Goal: Check status: Check status

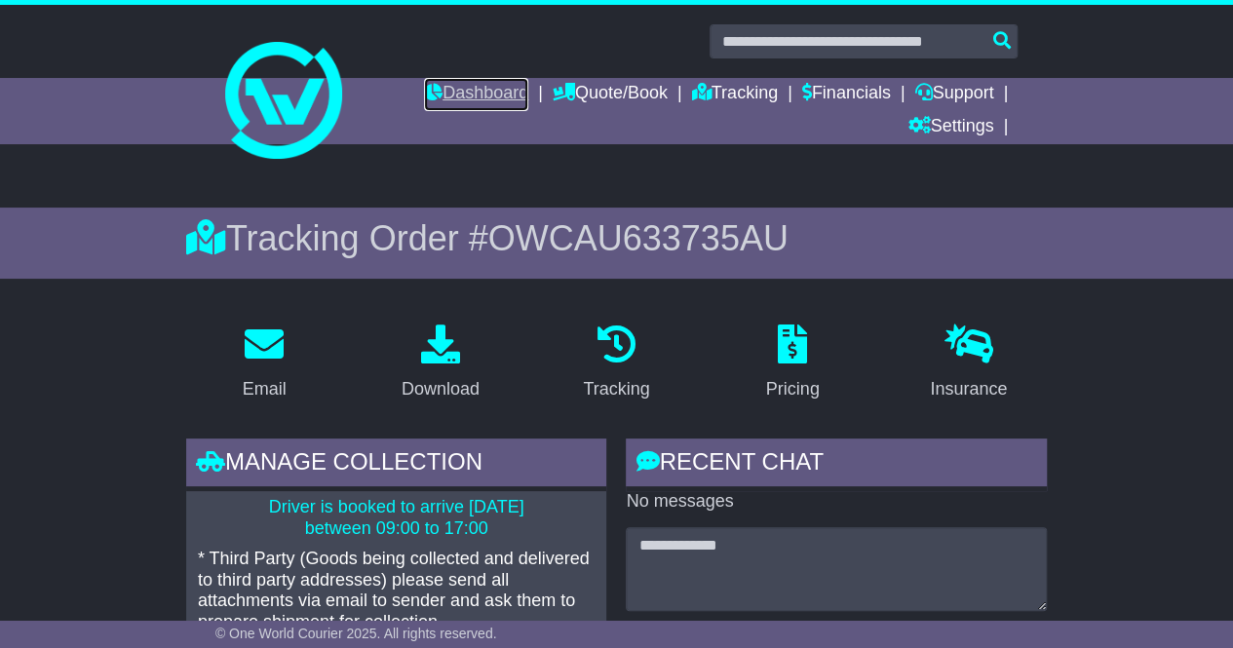
click at [468, 90] on link "Dashboard" at bounding box center [476, 94] width 104 height 33
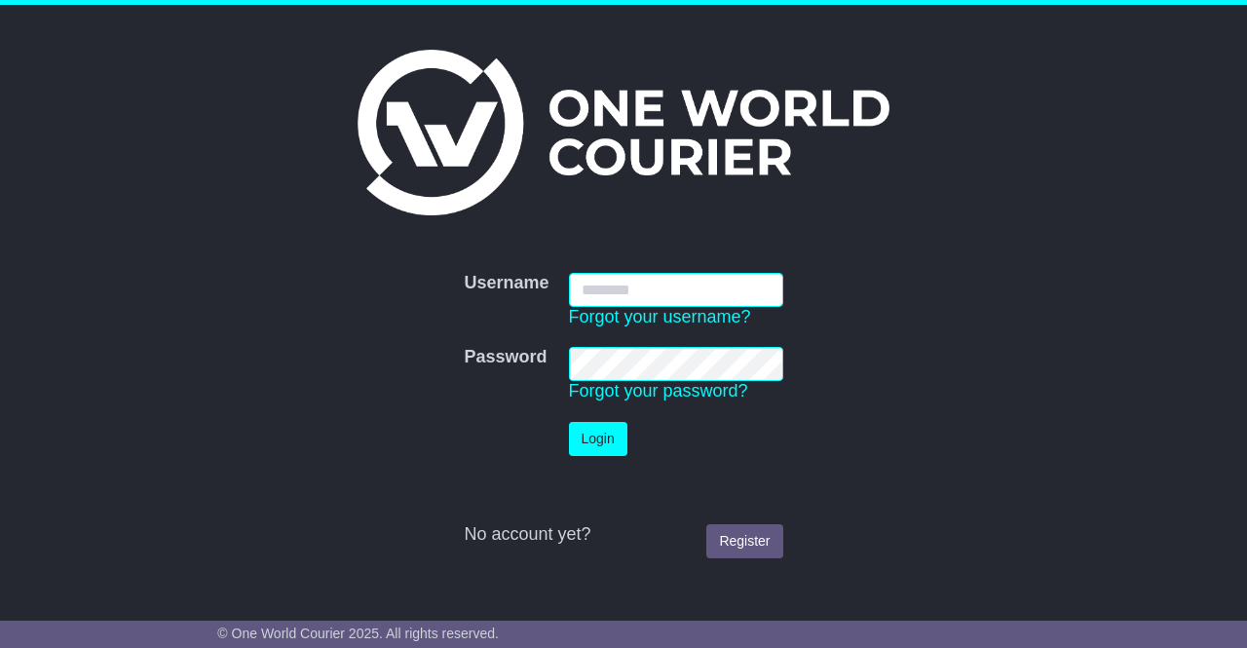
type input "**********"
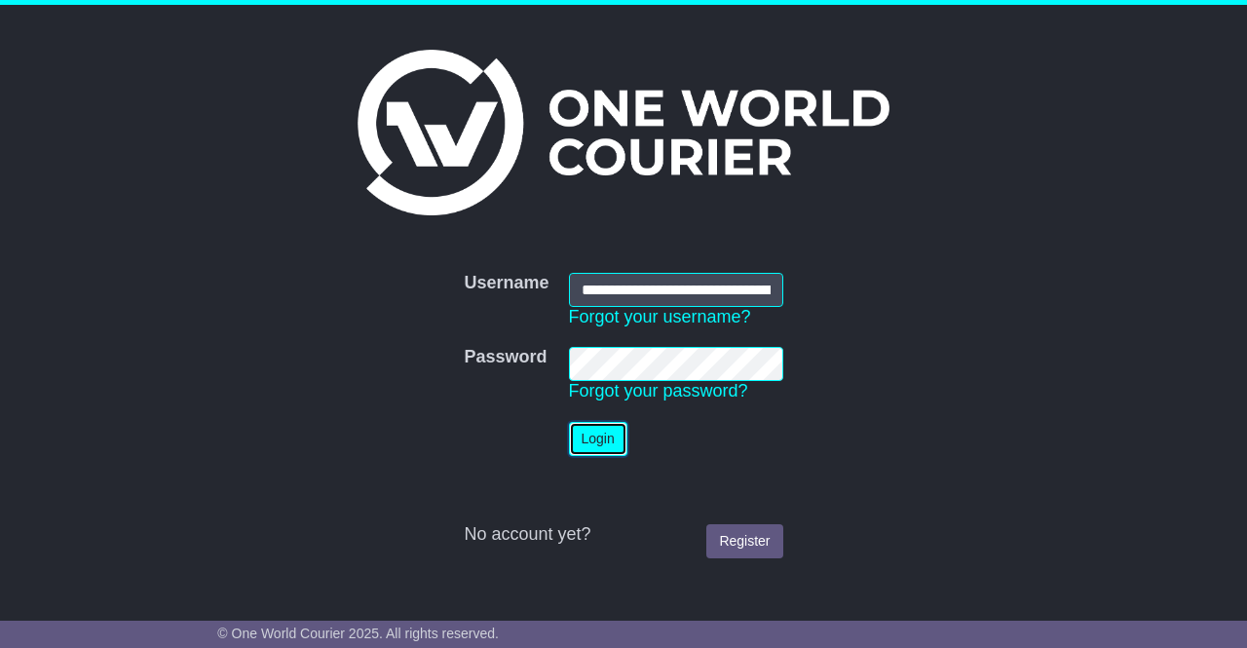
click at [602, 447] on button "Login" at bounding box center [598, 439] width 58 height 34
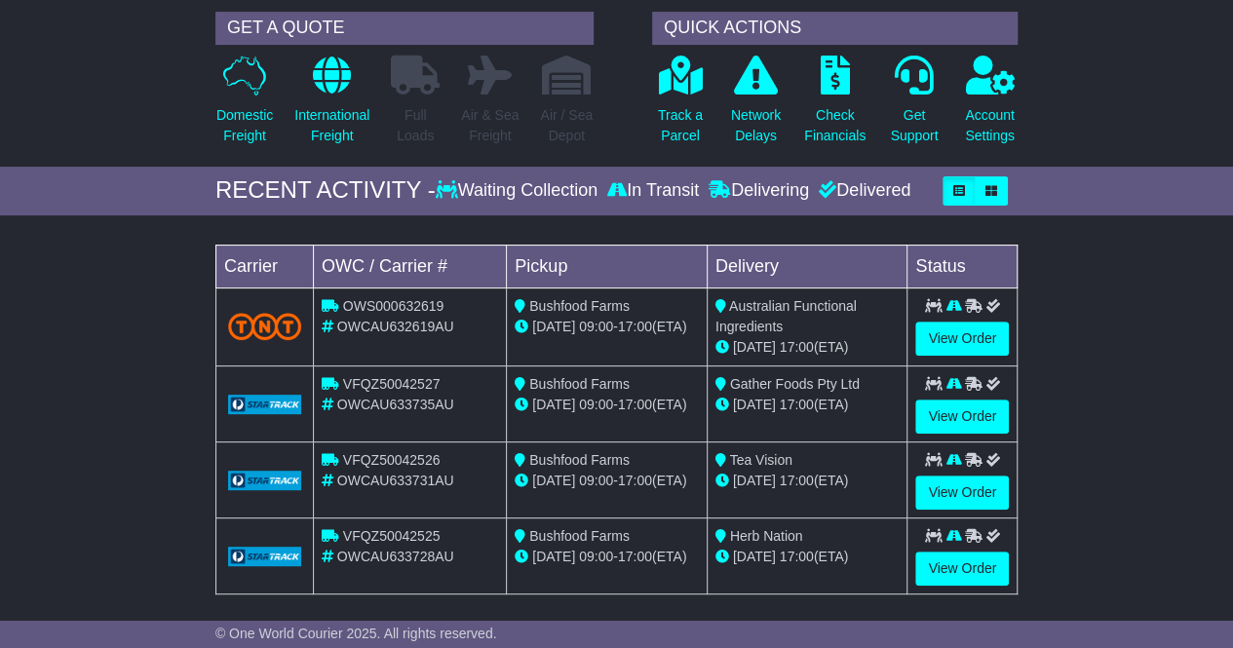
scroll to position [177, 0]
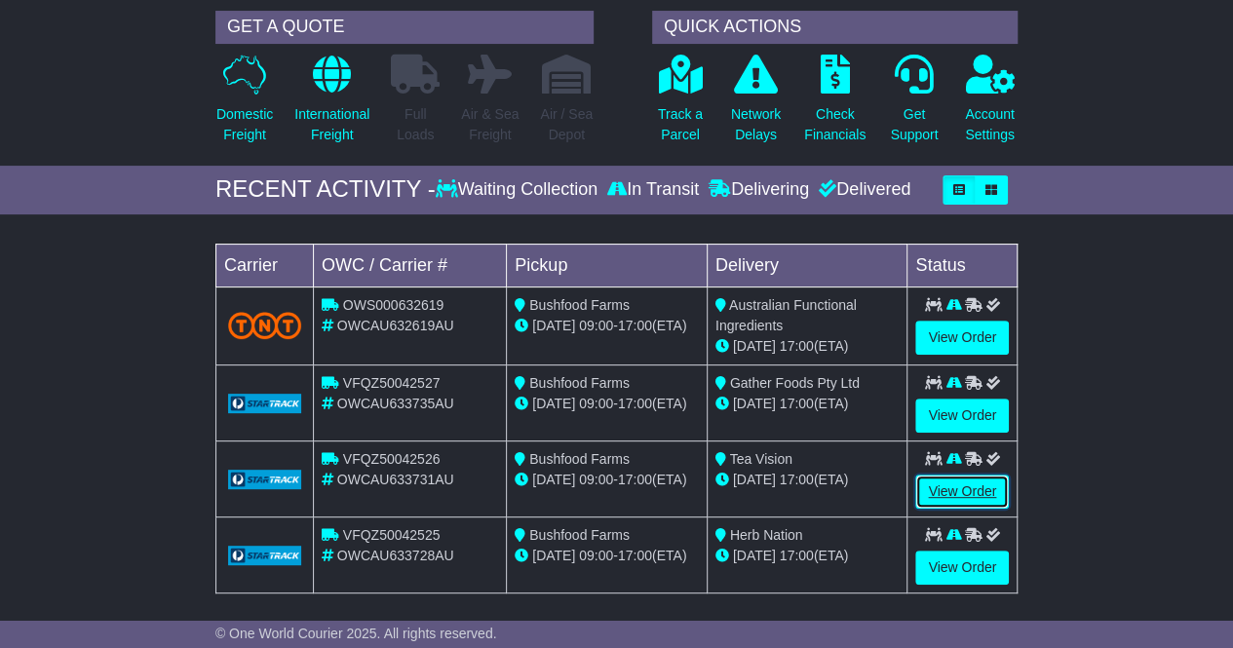
click at [962, 484] on link "View Order" at bounding box center [962, 492] width 94 height 34
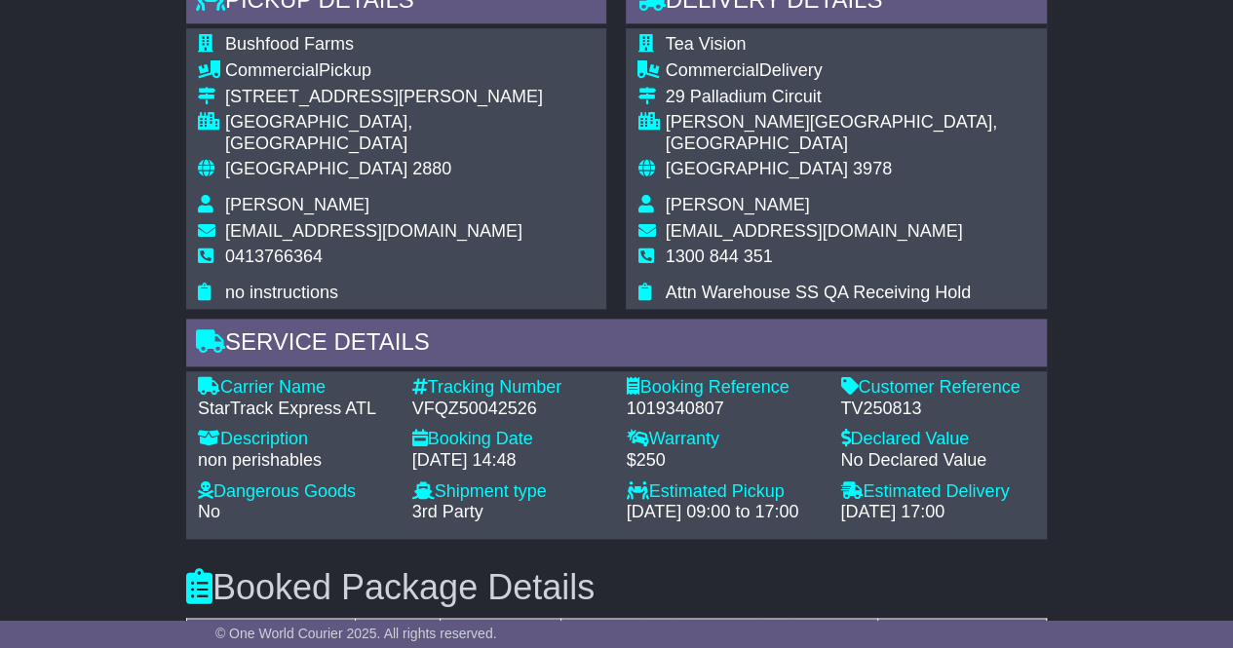
scroll to position [1282, 0]
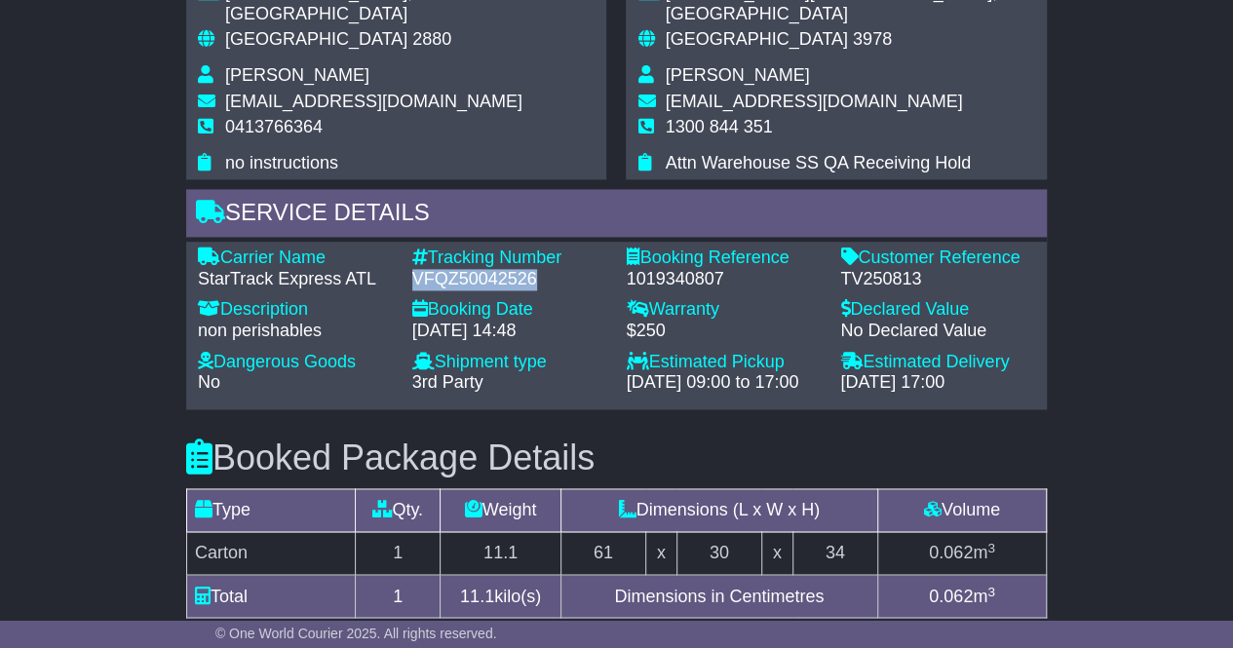
drag, startPoint x: 541, startPoint y: 257, endPoint x: 413, endPoint y: 256, distance: 127.6
click at [413, 269] on div "VFQZ50042526" at bounding box center [509, 279] width 195 height 21
copy div "VFQZ50042526"
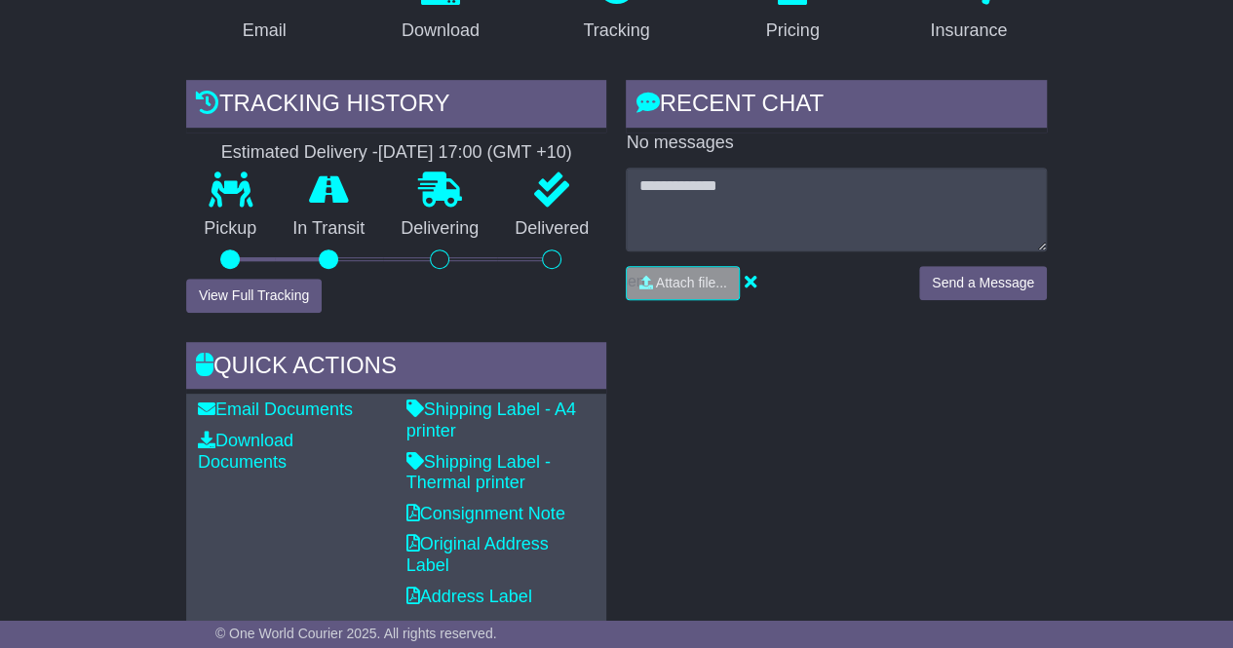
scroll to position [0, 0]
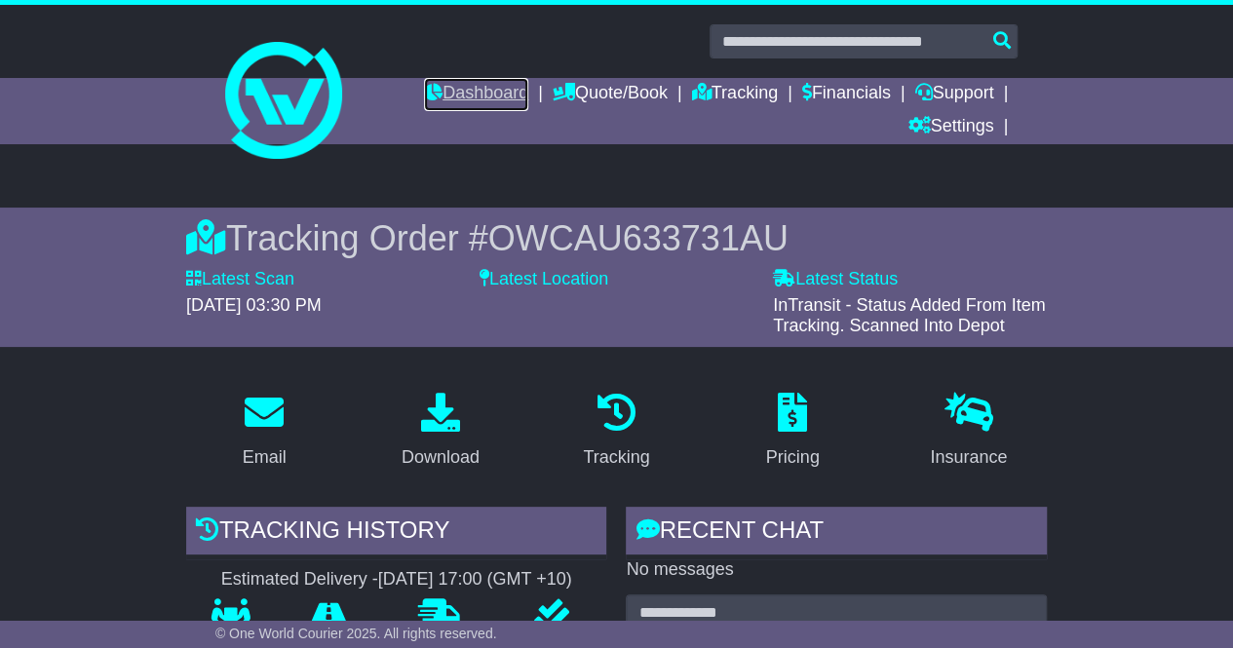
click at [453, 96] on link "Dashboard" at bounding box center [476, 94] width 104 height 33
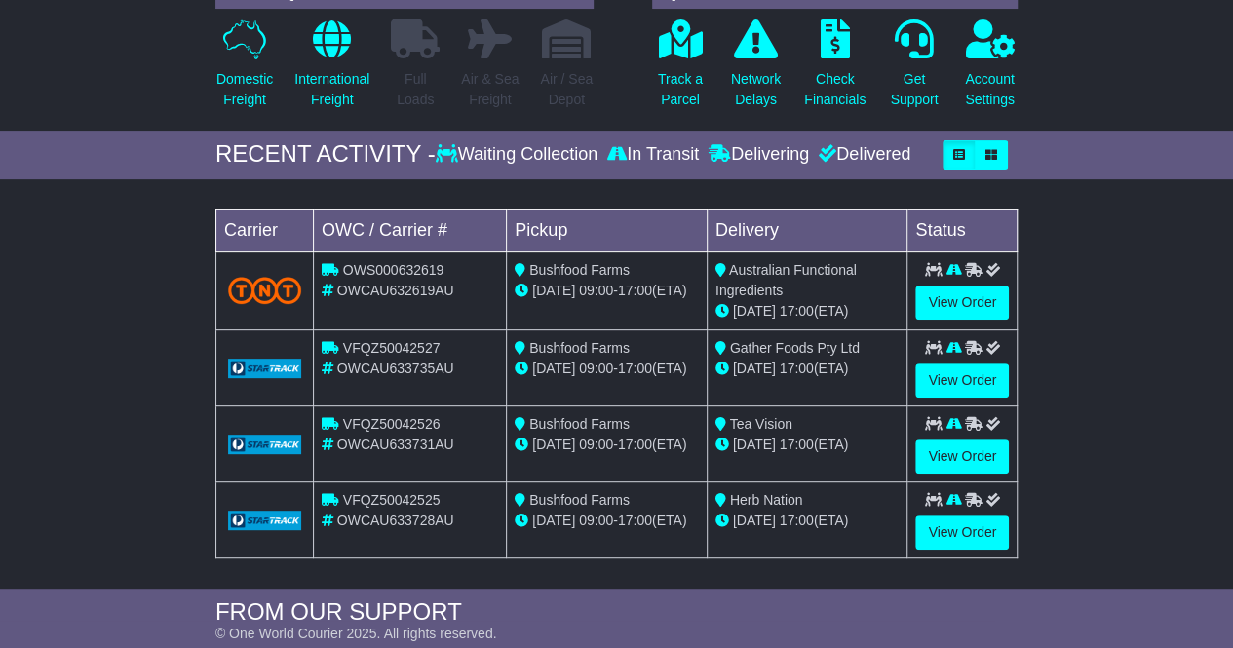
scroll to position [213, 0]
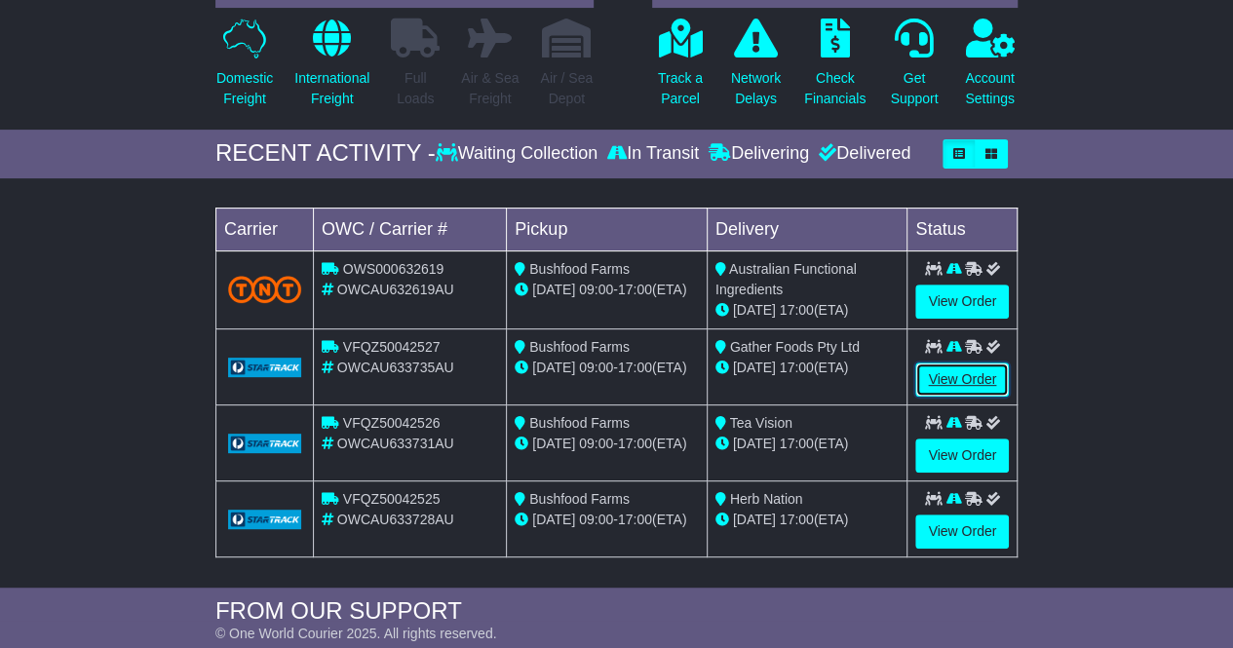
click at [974, 369] on link "View Order" at bounding box center [962, 379] width 94 height 34
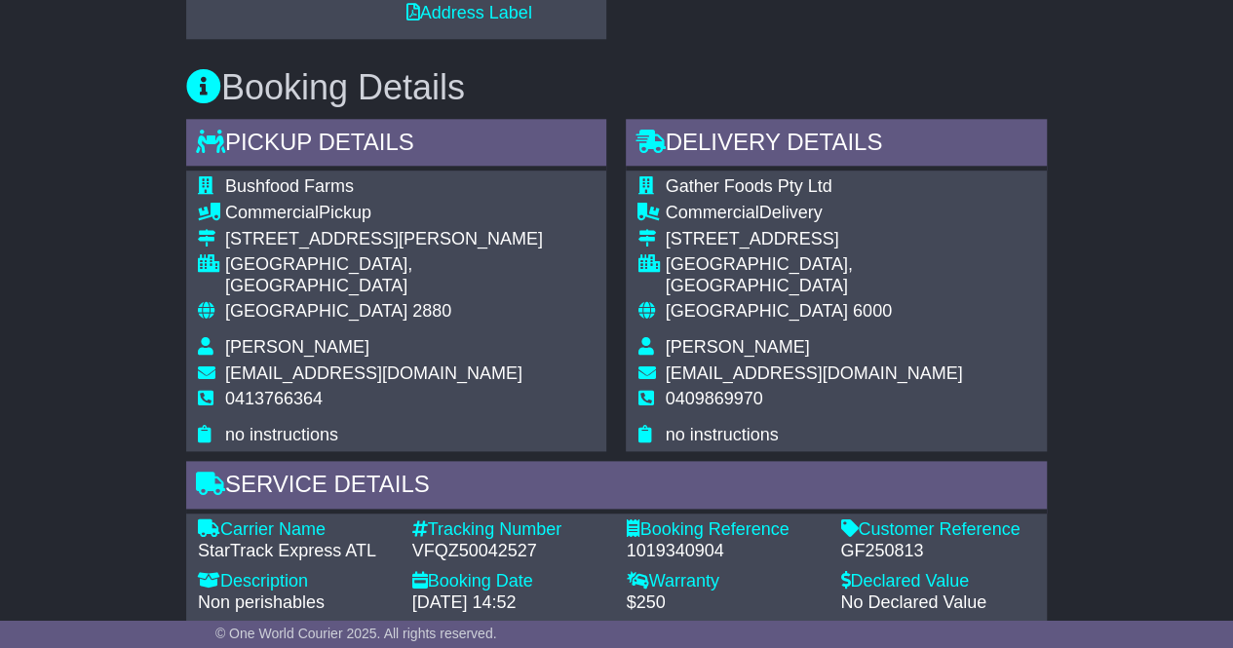
scroll to position [1015, 0]
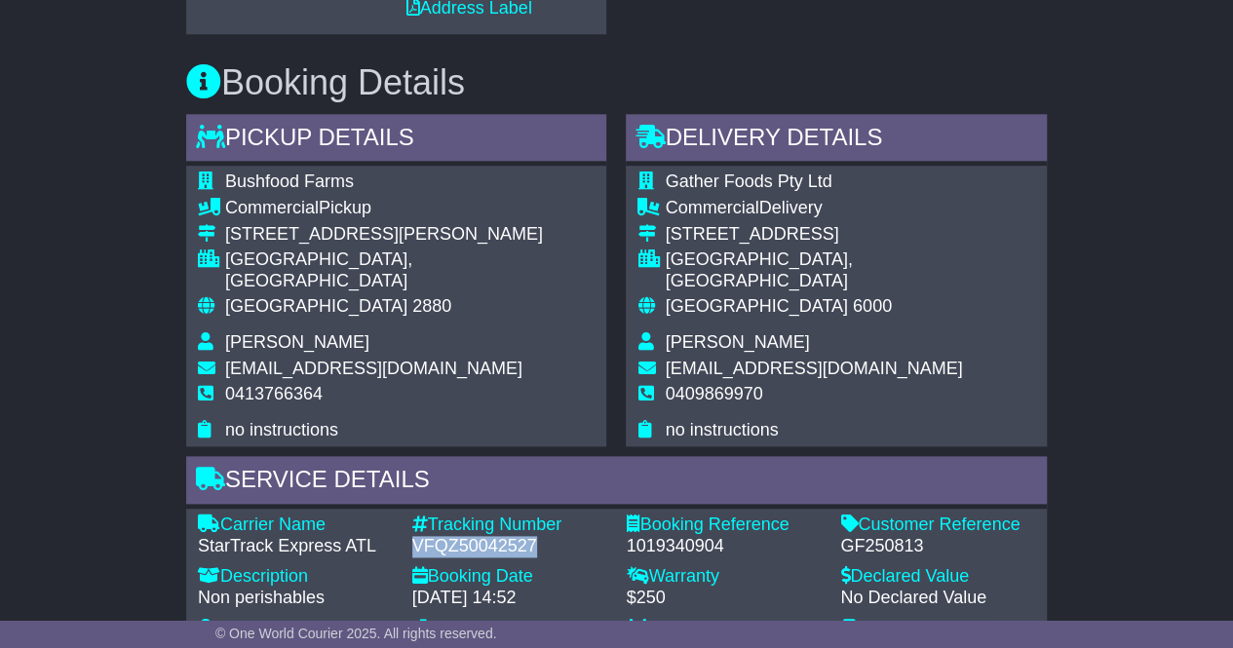
drag, startPoint x: 545, startPoint y: 520, endPoint x: 412, endPoint y: 524, distance: 132.6
click at [412, 536] on div "VFQZ50042527" at bounding box center [509, 546] width 195 height 21
copy div "VFQZ50042527"
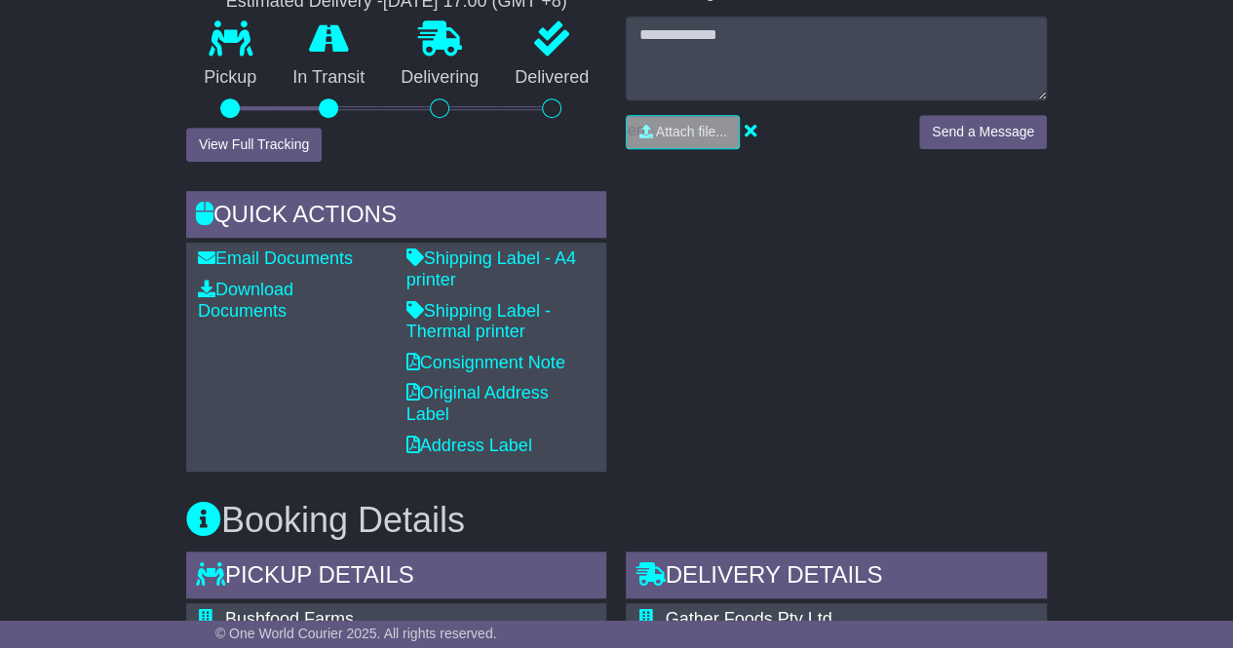
scroll to position [44, 0]
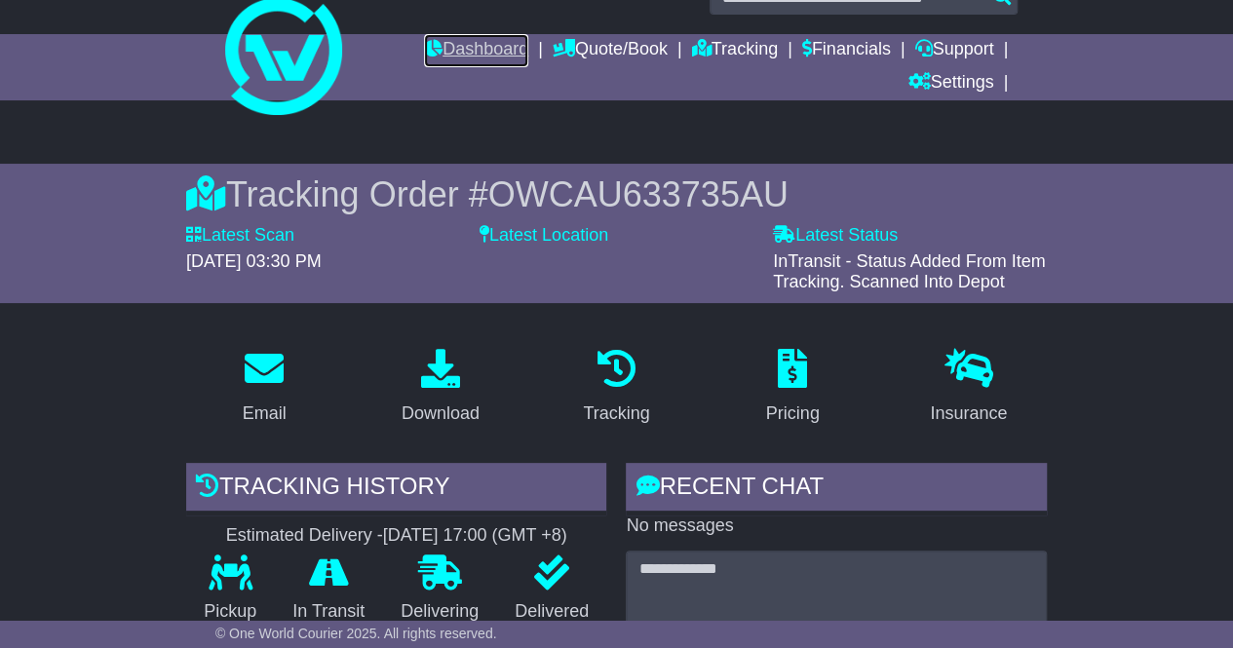
click at [487, 51] on link "Dashboard" at bounding box center [476, 50] width 104 height 33
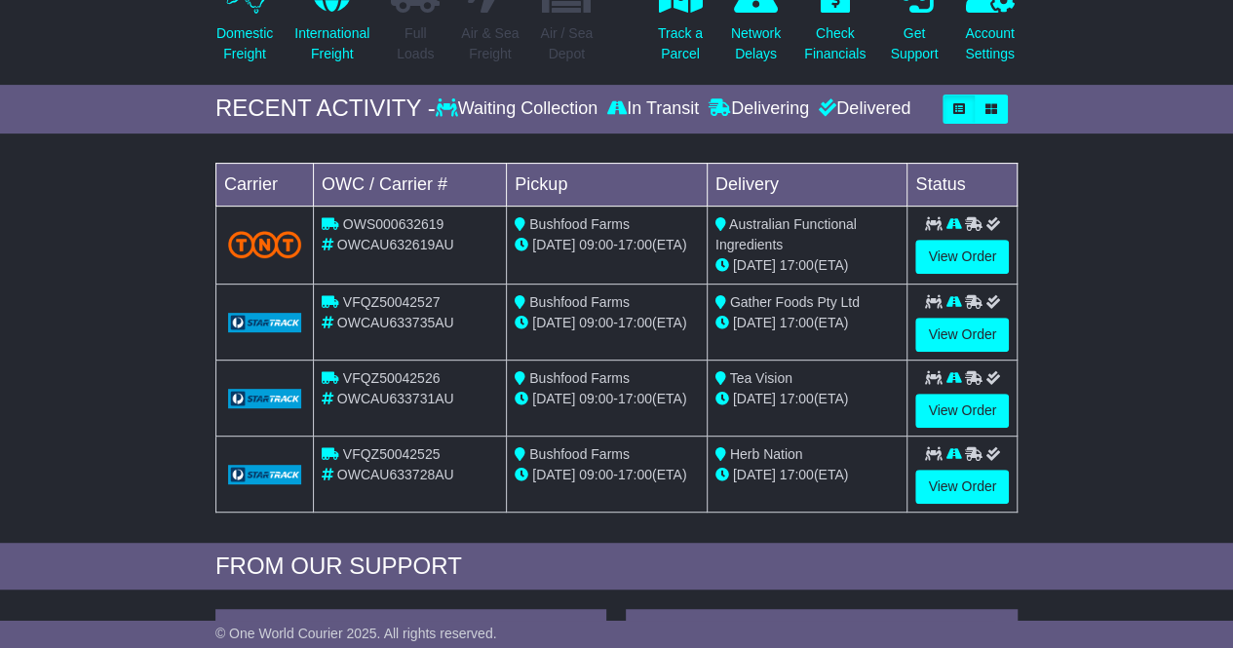
scroll to position [259, 0]
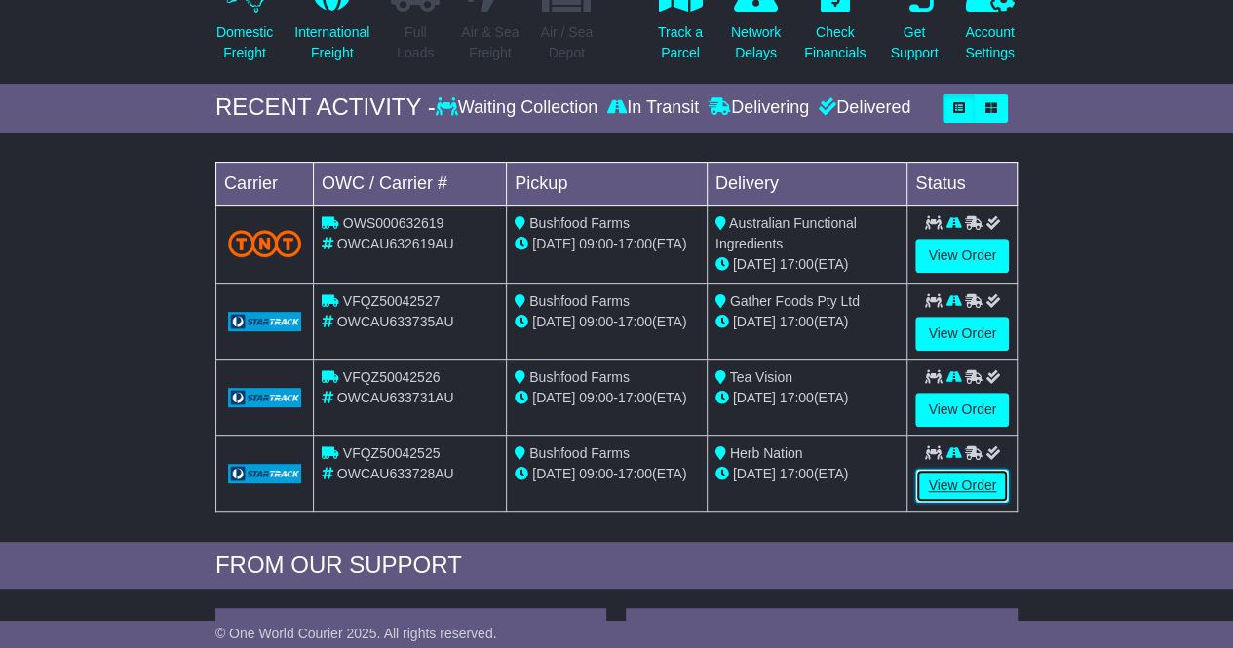
click at [949, 482] on link "View Order" at bounding box center [962, 486] width 94 height 34
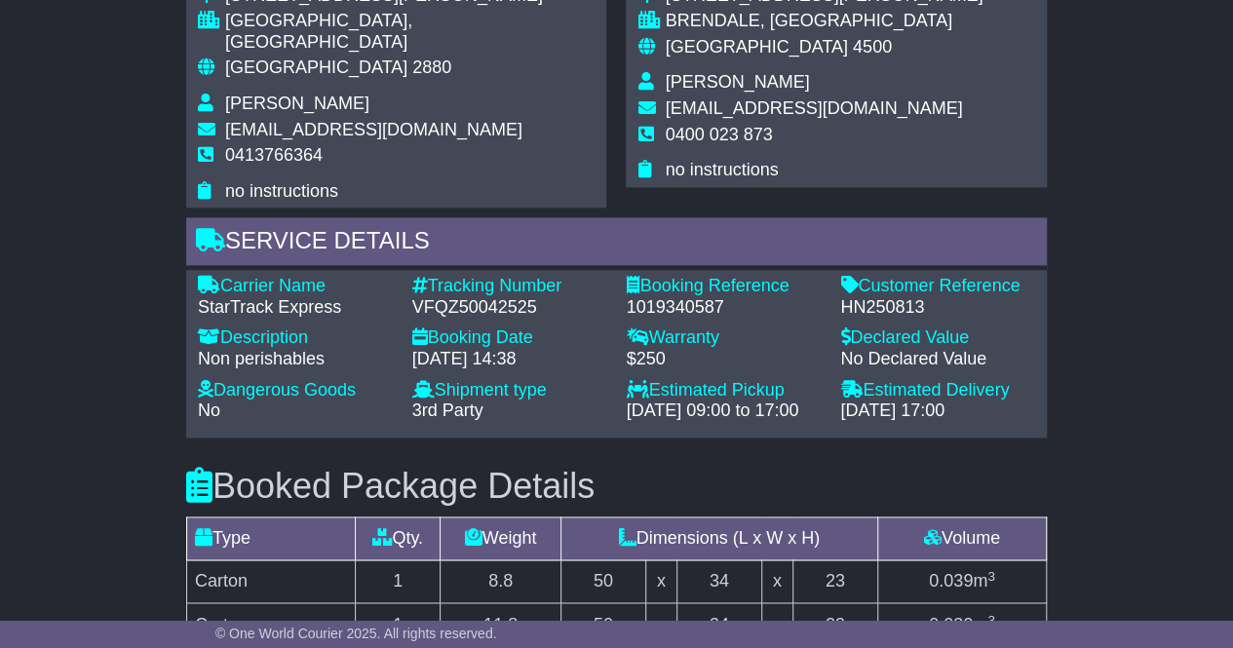
scroll to position [1255, 0]
drag, startPoint x: 532, startPoint y: 281, endPoint x: 408, endPoint y: 278, distance: 123.8
click at [408, 278] on div "Tracking Number - VFQZ50042525" at bounding box center [509, 296] width 214 height 42
copy div "VFQZ50042525"
